Goal: Task Accomplishment & Management: Manage account settings

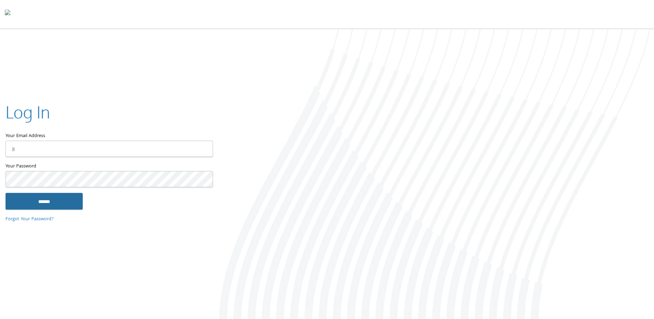
type input "**********"
click at [53, 202] on input "******" at bounding box center [44, 201] width 77 height 17
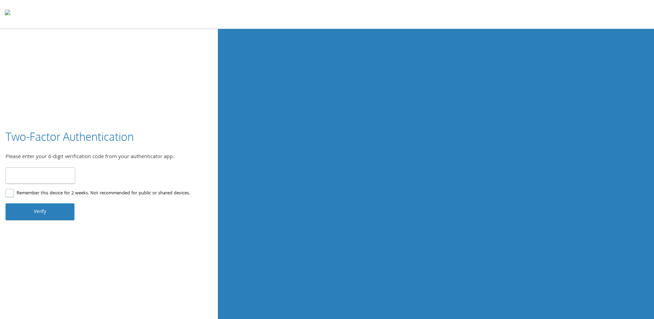
type input "******"
